Goal: Navigation & Orientation: Find specific page/section

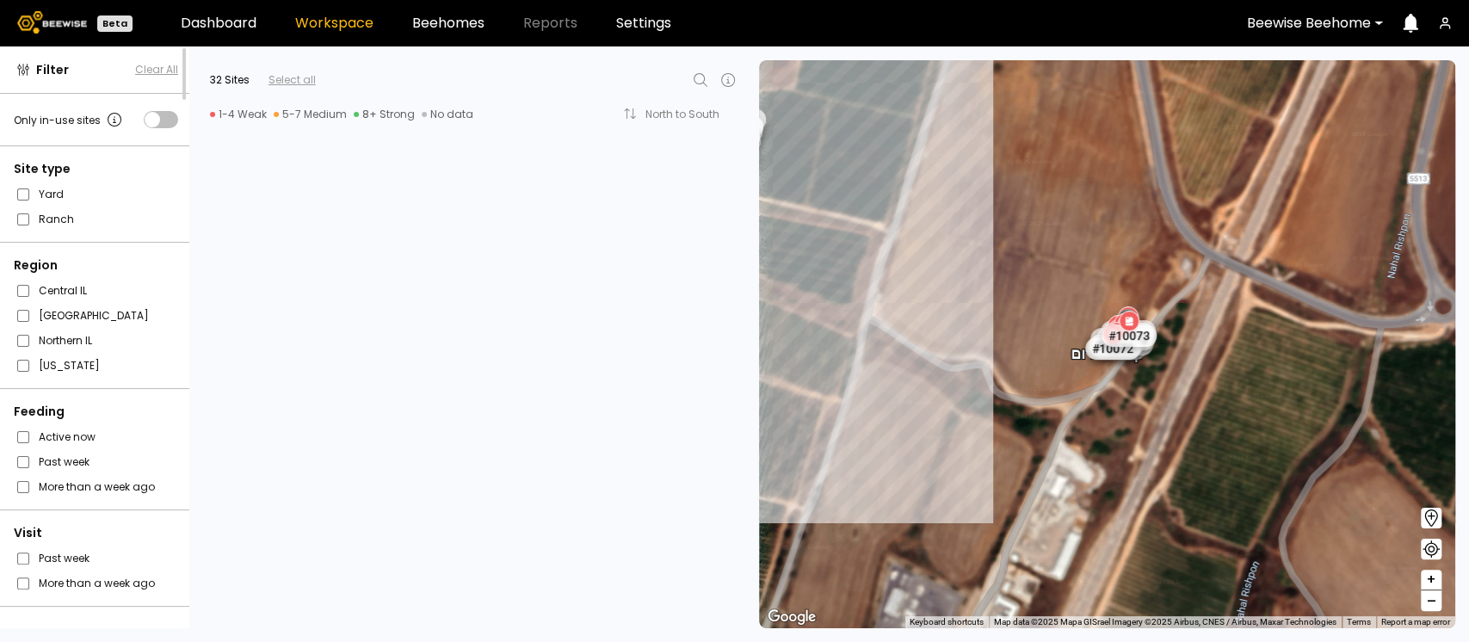
scroll to position [4090, 0]
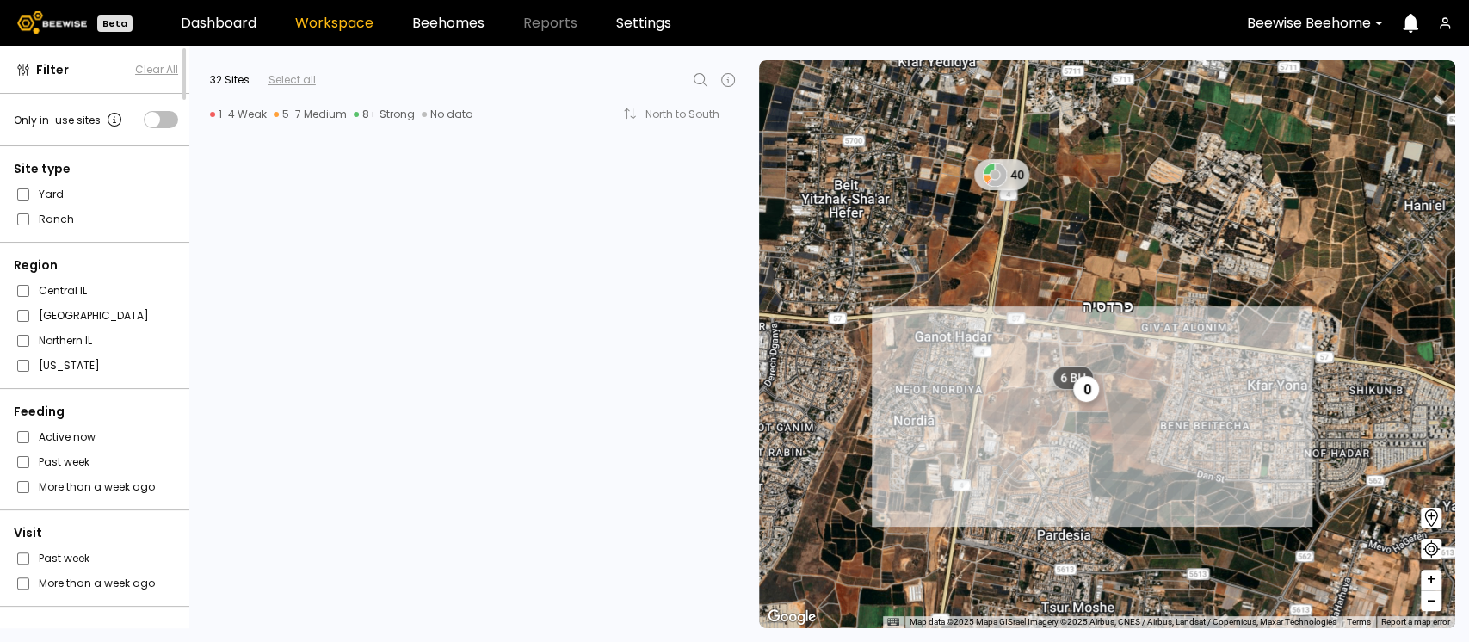
scroll to position [1147, 0]
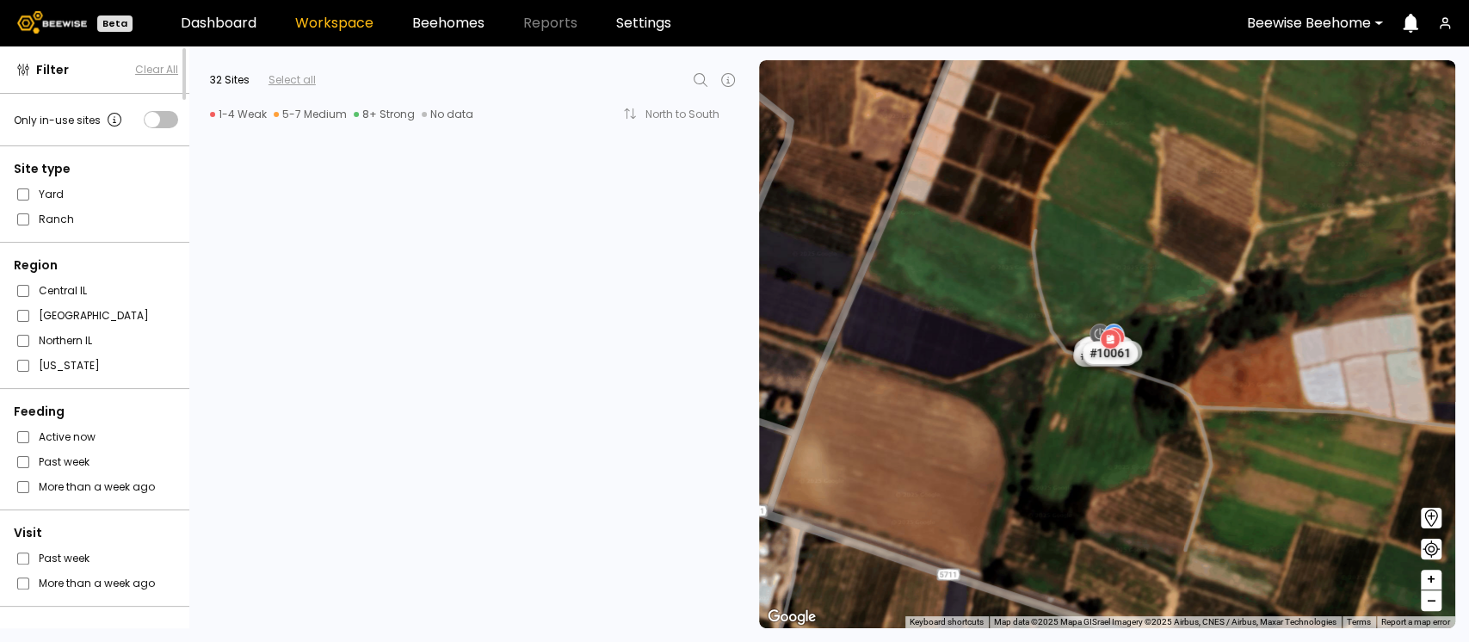
scroll to position [923, 0]
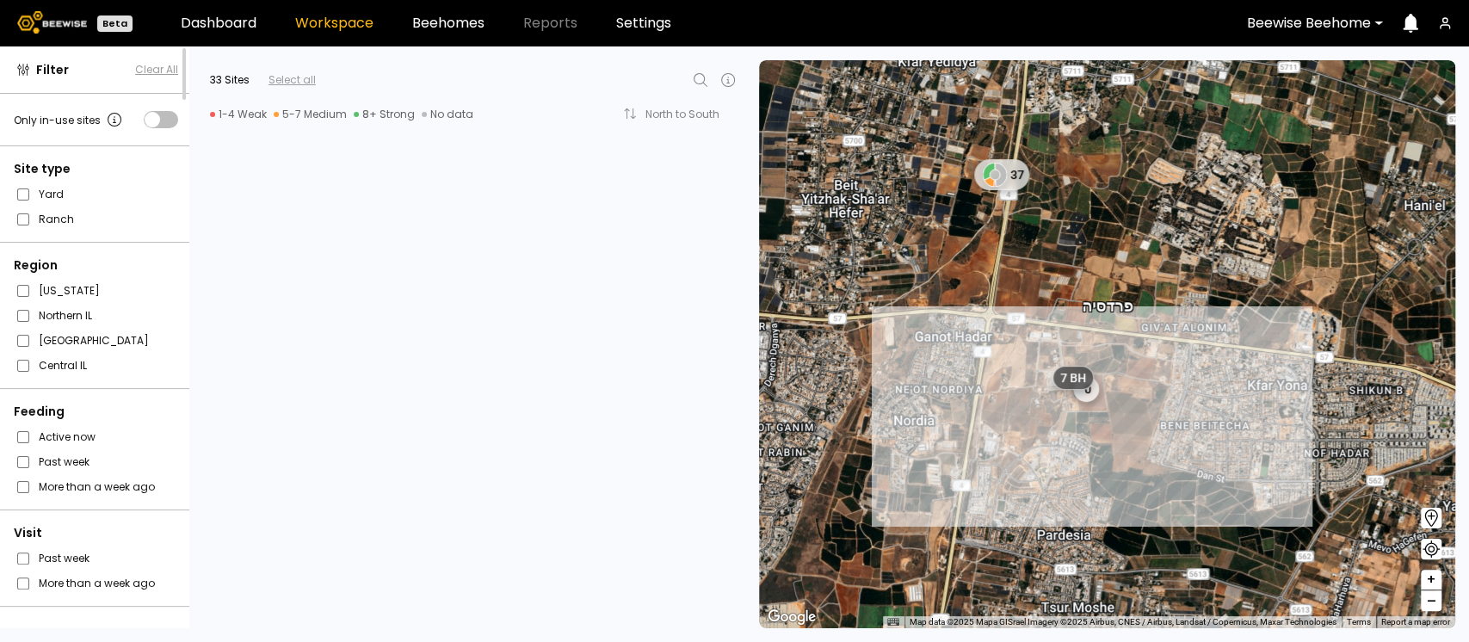
scroll to position [1193, 0]
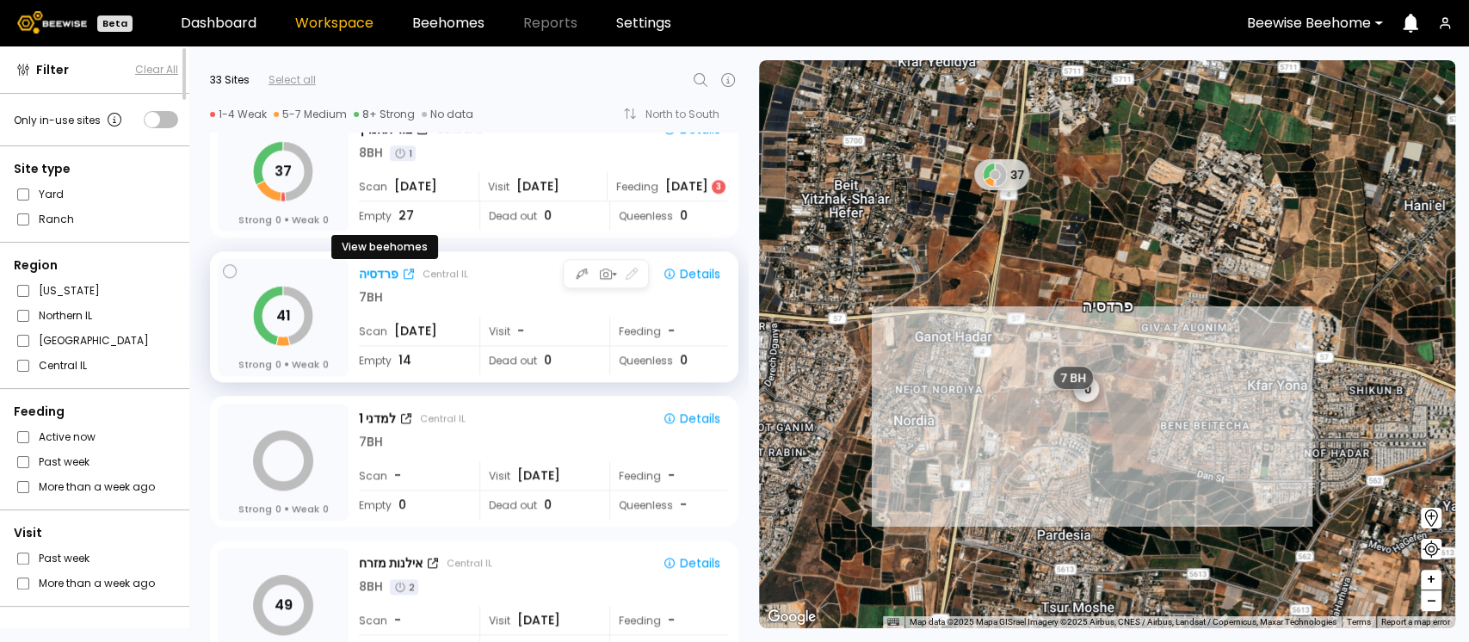
click at [374, 273] on div "פרדסיה" at bounding box center [379, 274] width 40 height 18
